Goal: Task Accomplishment & Management: Use online tool/utility

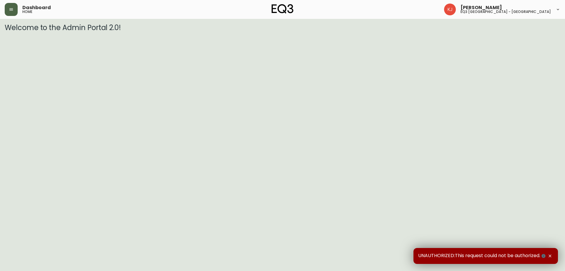
click at [14, 10] on button "button" at bounding box center [11, 9] width 13 height 13
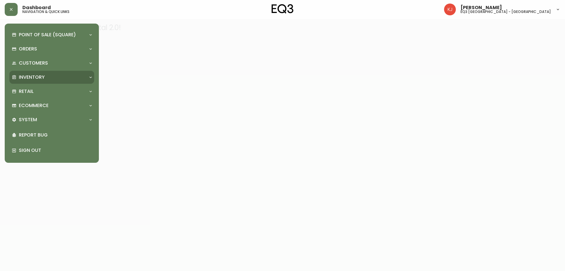
click at [41, 74] on p "Inventory" at bounding box center [32, 77] width 26 height 6
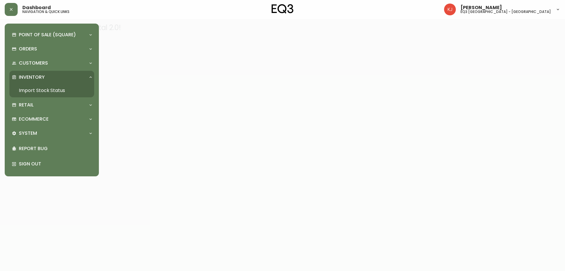
click at [53, 89] on link "Import Stock Status" at bounding box center [51, 91] width 85 height 14
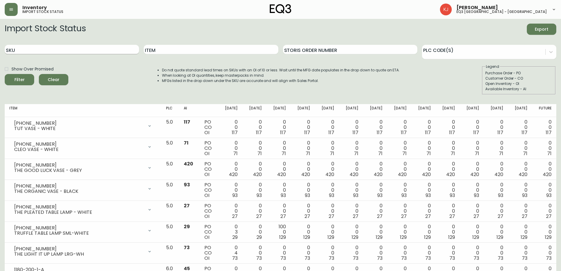
click at [25, 49] on input "SKU" at bounding box center [72, 49] width 134 height 9
paste input "3230-917-1"
type input "3230-917-1"
click at [5, 74] on button "Filter" at bounding box center [19, 79] width 29 height 11
